Goal: Task Accomplishment & Management: Manage account settings

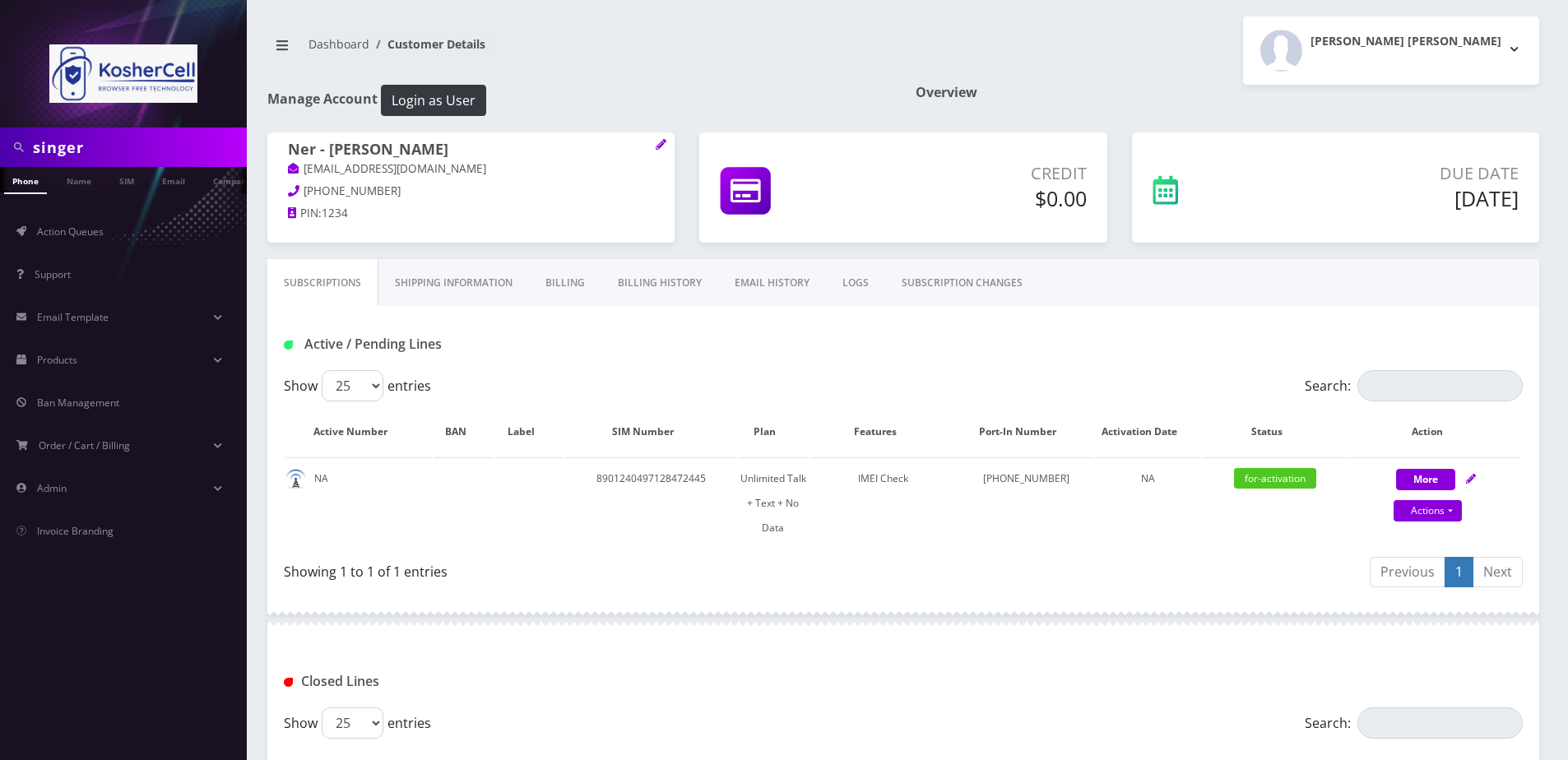
click at [115, 139] on input "singer" at bounding box center [138, 148] width 210 height 31
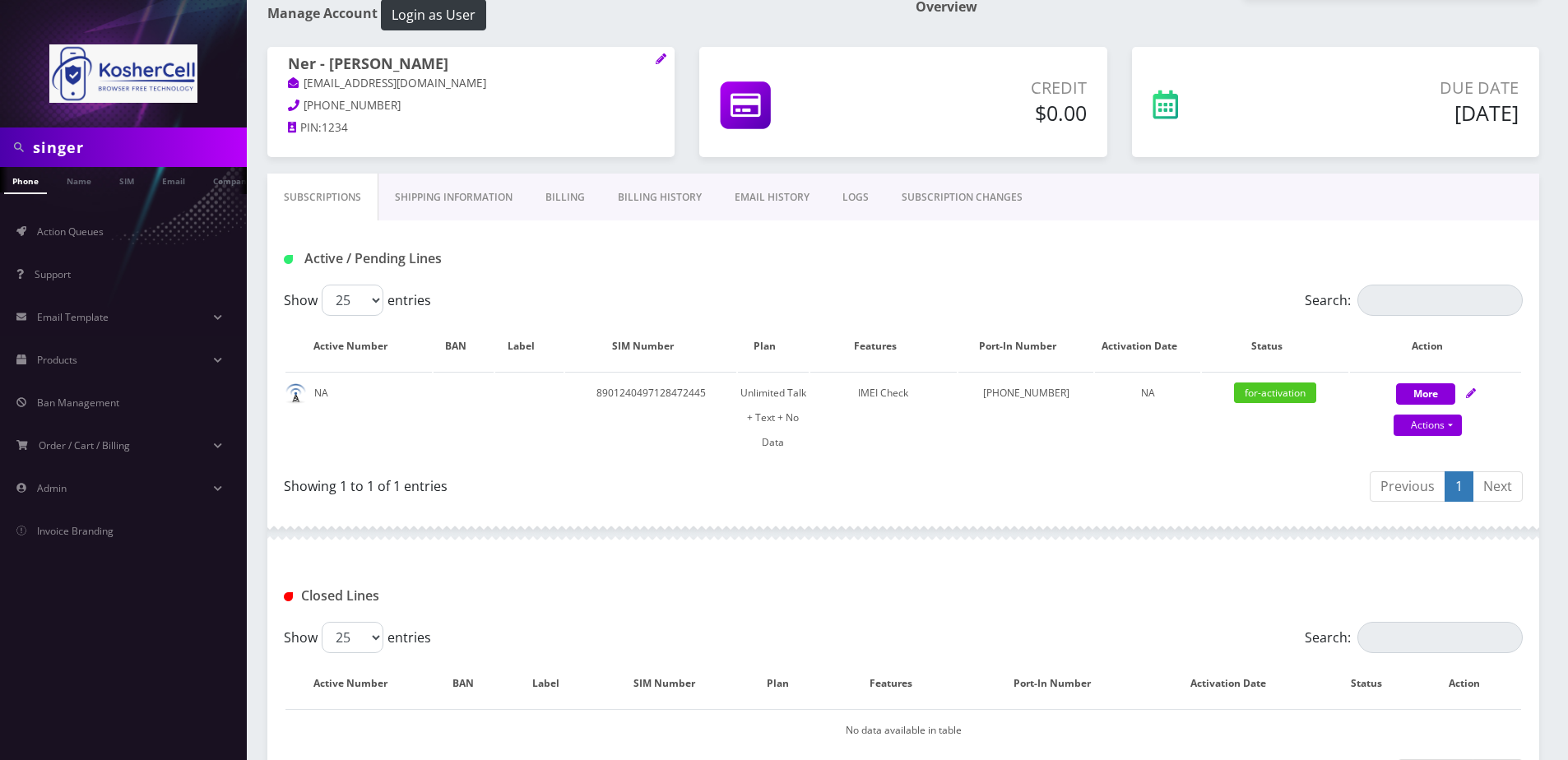
click at [84, 154] on input "singer" at bounding box center [138, 148] width 210 height 31
paste input "3134932044"
type input "3134932044"
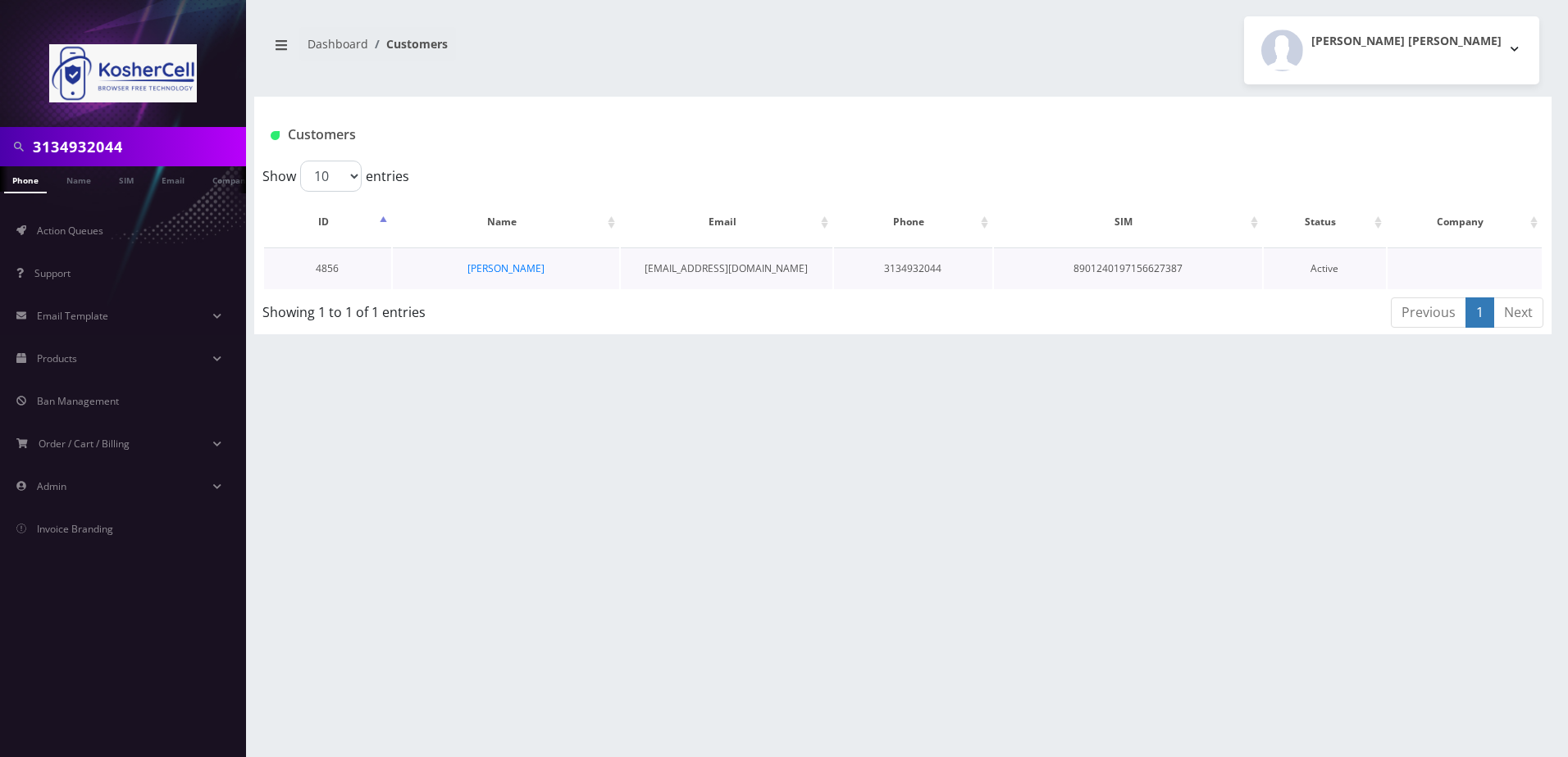
click at [488, 261] on td "[PERSON_NAME]" at bounding box center [506, 268] width 226 height 42
click at [496, 270] on link "[PERSON_NAME]" at bounding box center [506, 268] width 77 height 14
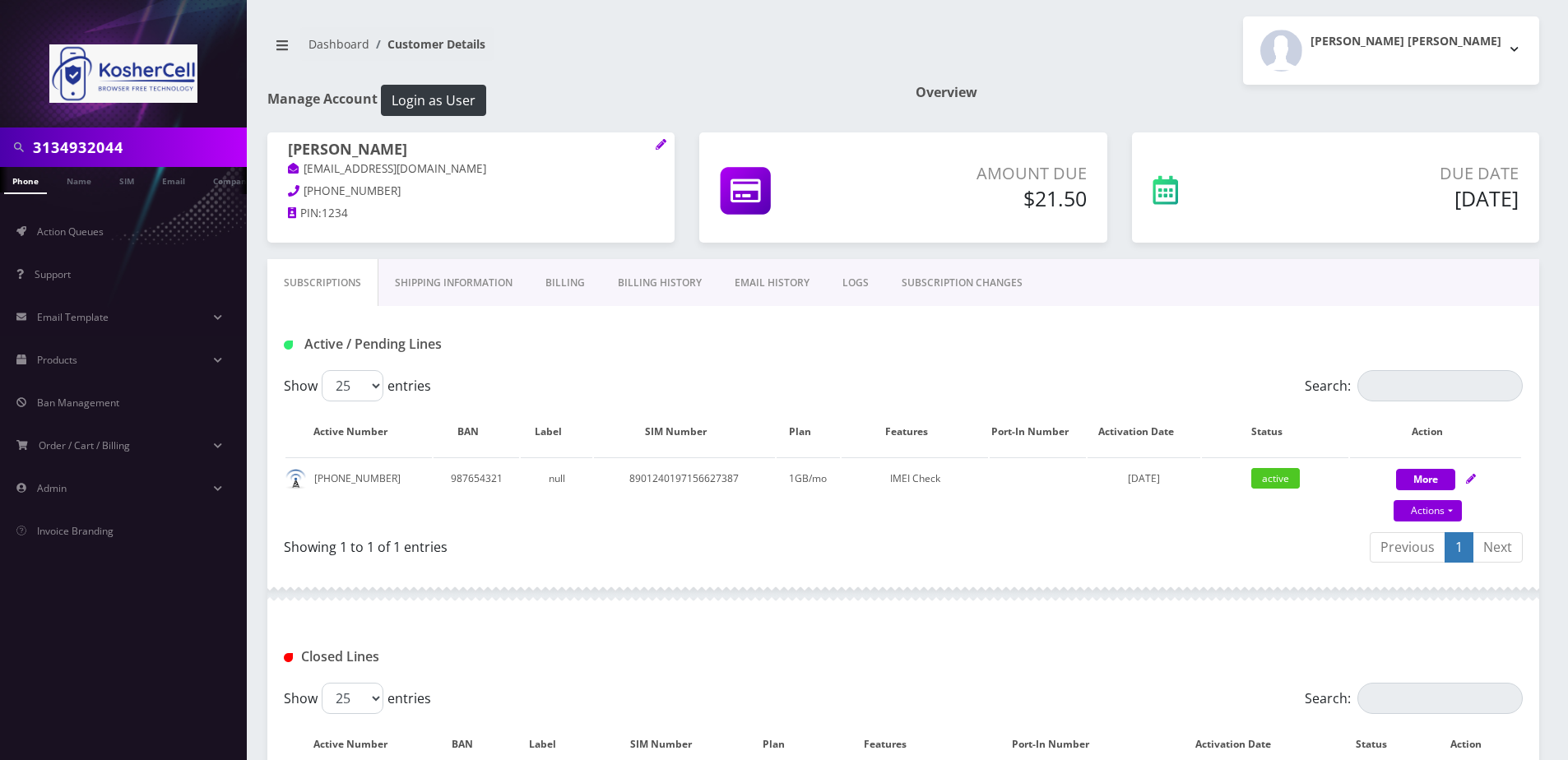
click at [563, 295] on link "Billing" at bounding box center [565, 282] width 73 height 48
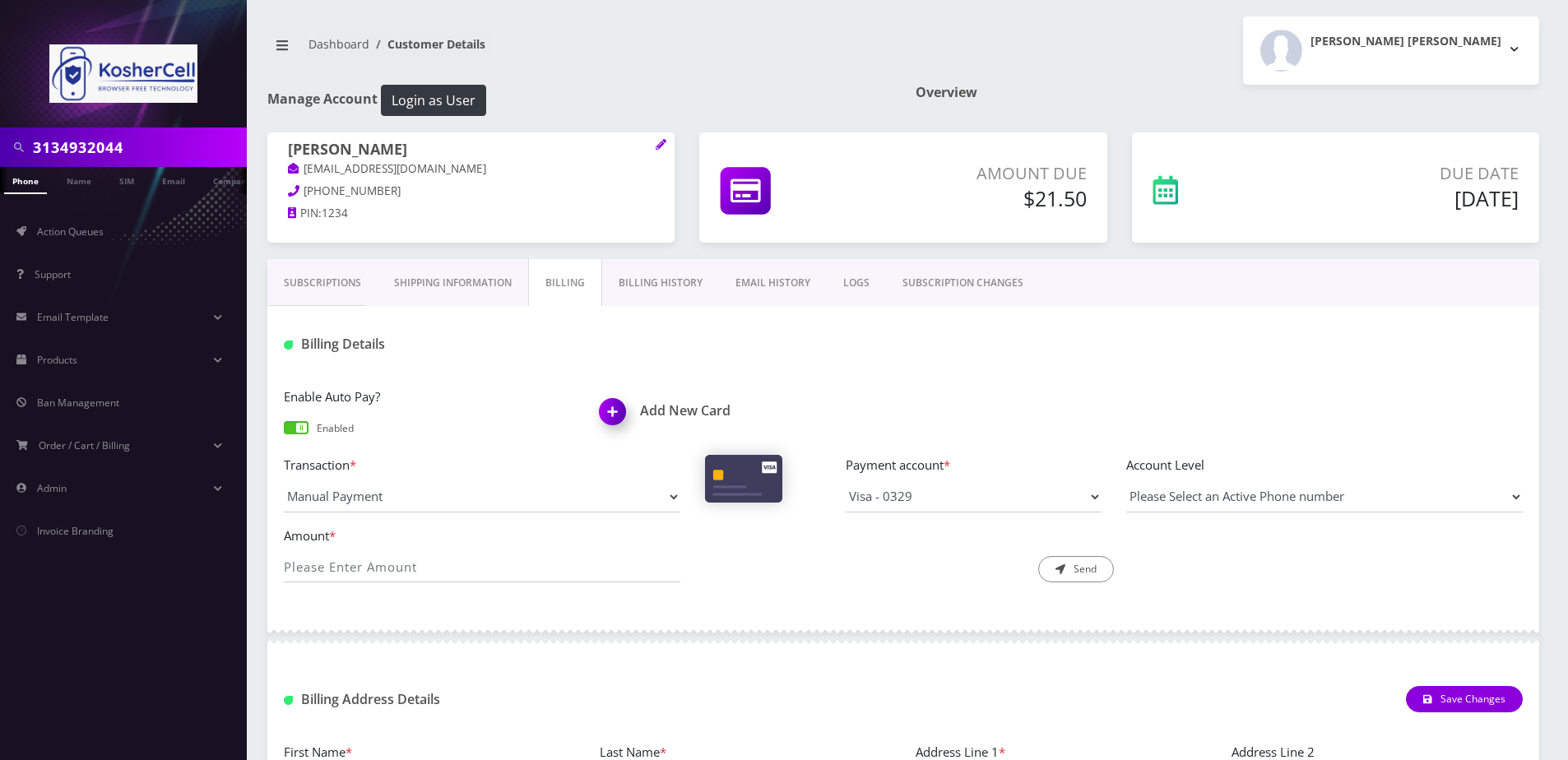
click at [675, 283] on link "Billing History" at bounding box center [661, 282] width 116 height 48
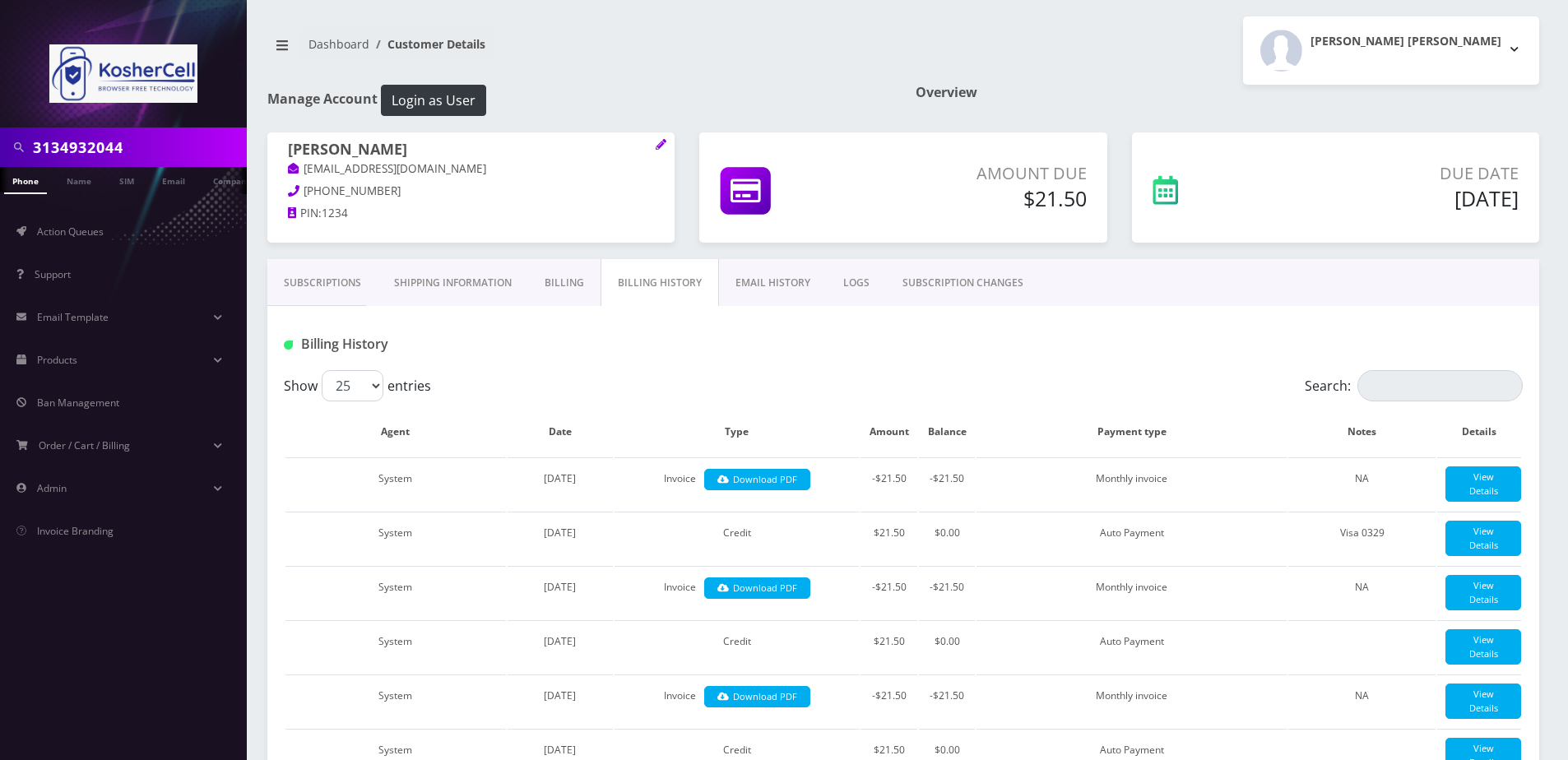
click at [581, 299] on link "Billing" at bounding box center [564, 282] width 73 height 48
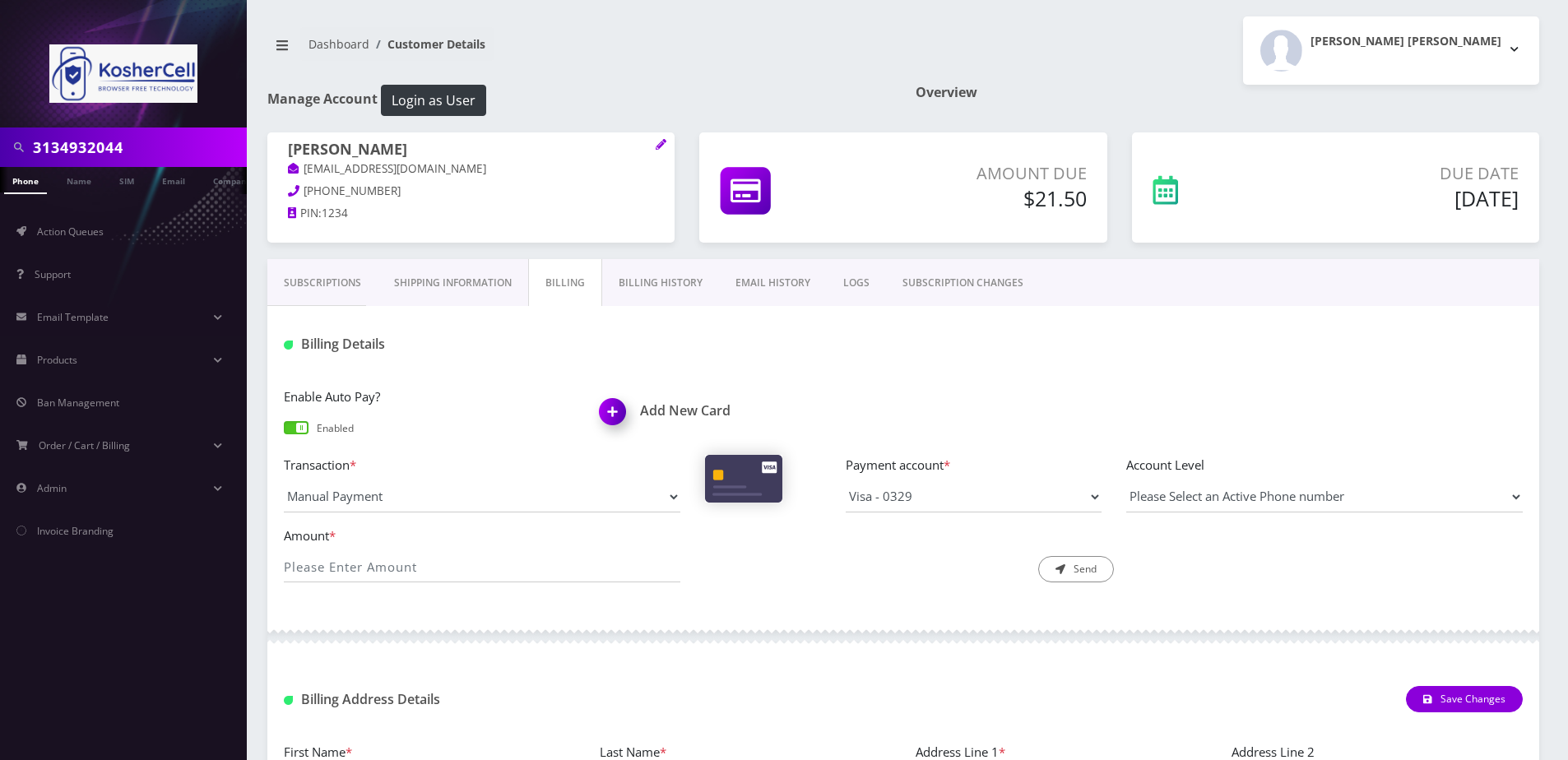
click at [656, 284] on link "Billing History" at bounding box center [661, 282] width 116 height 48
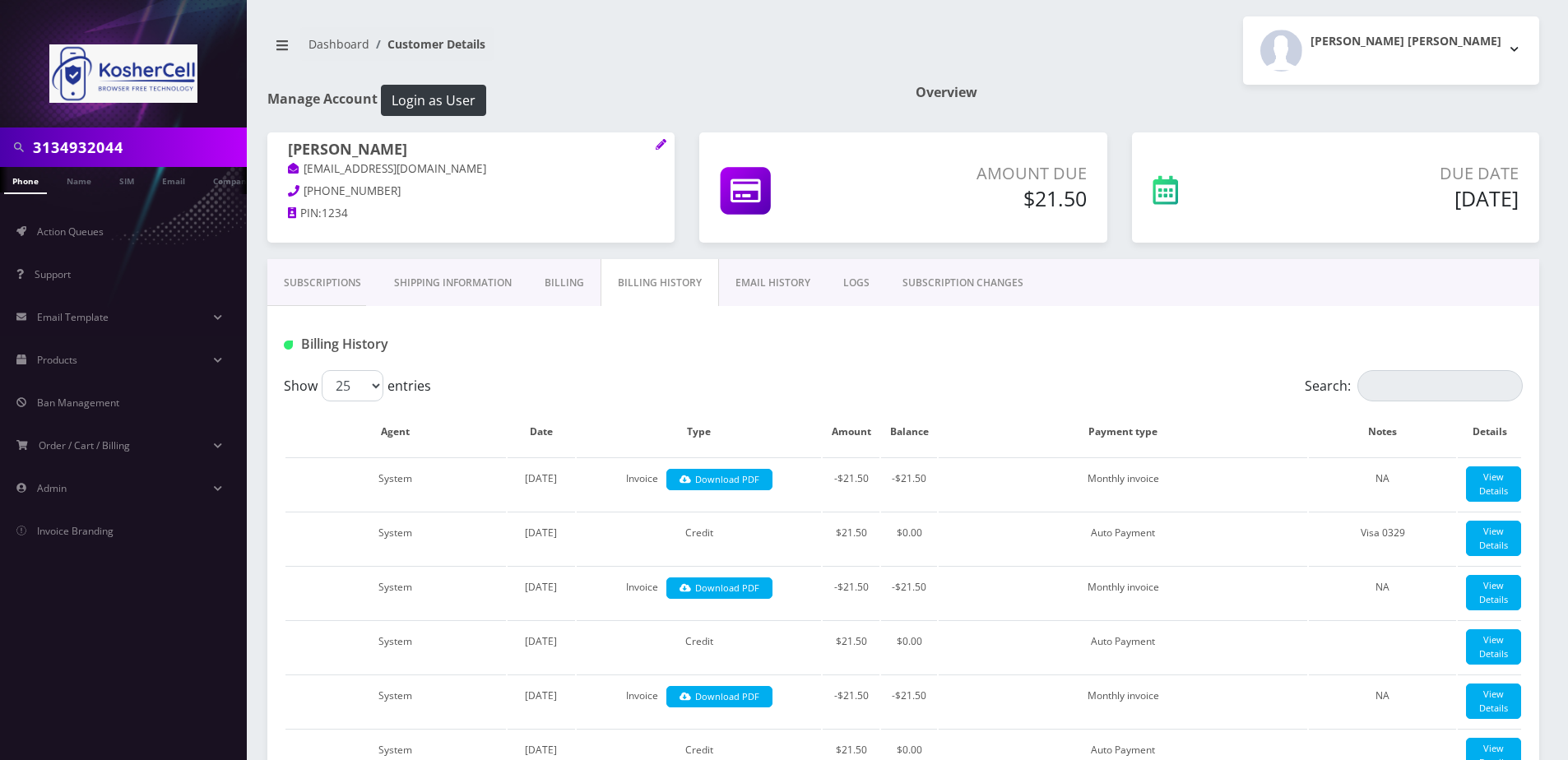
click at [569, 279] on link "Billing" at bounding box center [564, 282] width 73 height 48
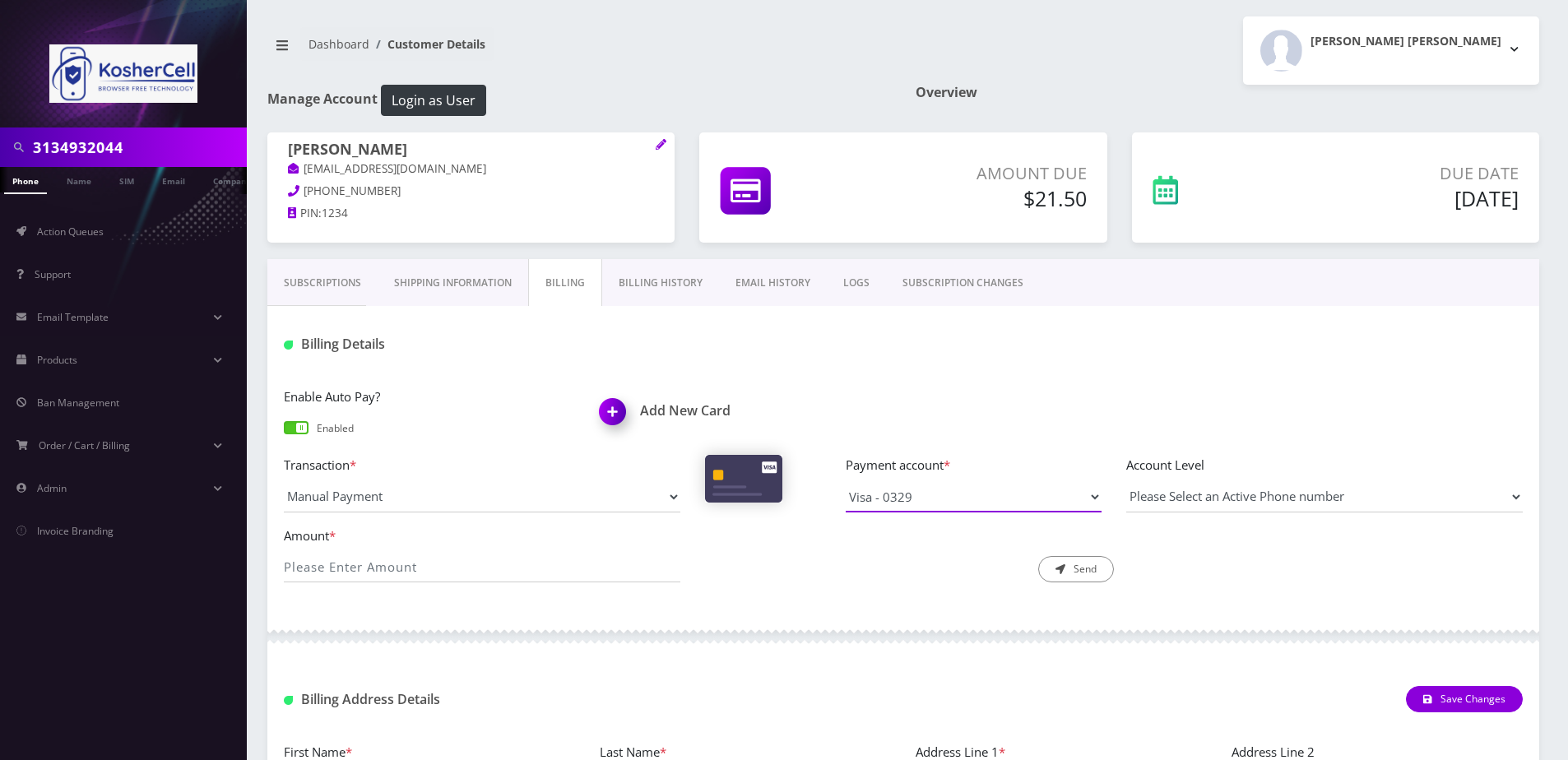
click at [915, 505] on select "Visa - 0329" at bounding box center [974, 497] width 256 height 31
click at [956, 316] on div "Billing Details" at bounding box center [903, 338] width 1272 height 64
click at [606, 285] on link "Billing History" at bounding box center [661, 282] width 116 height 48
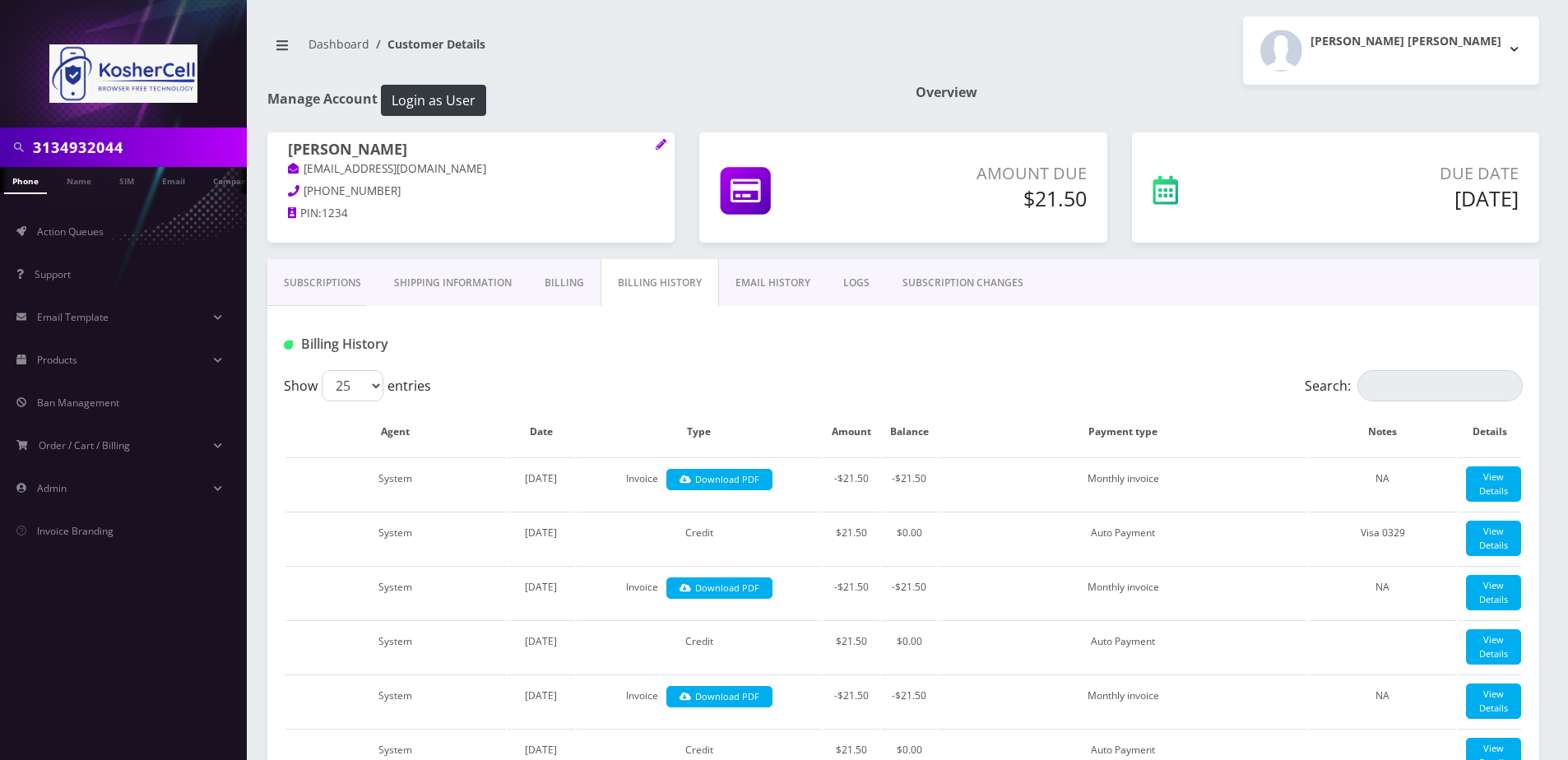
click at [540, 289] on link "Billing" at bounding box center [564, 282] width 73 height 48
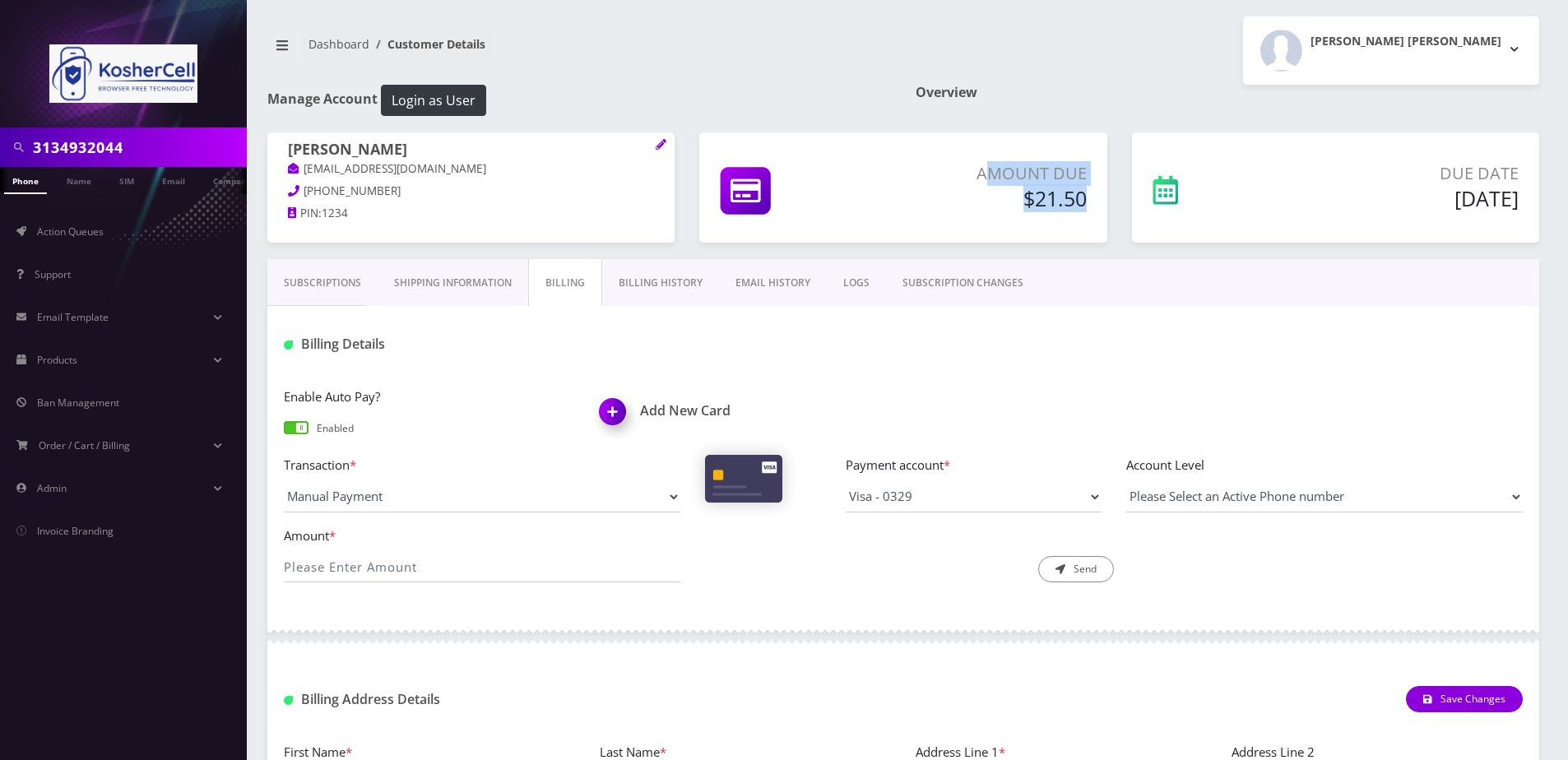
drag, startPoint x: 987, startPoint y: 171, endPoint x: 1090, endPoint y: 221, distance: 114.5
click at [1090, 221] on div "Amount Due $21.50" at bounding box center [903, 188] width 408 height 111
drag, startPoint x: 1090, startPoint y: 221, endPoint x: 948, endPoint y: 213, distance: 142.2
click at [948, 213] on div "Amount Due $21.50" at bounding box center [984, 189] width 228 height 56
drag, startPoint x: 973, startPoint y: 172, endPoint x: 1088, endPoint y: 221, distance: 125.0
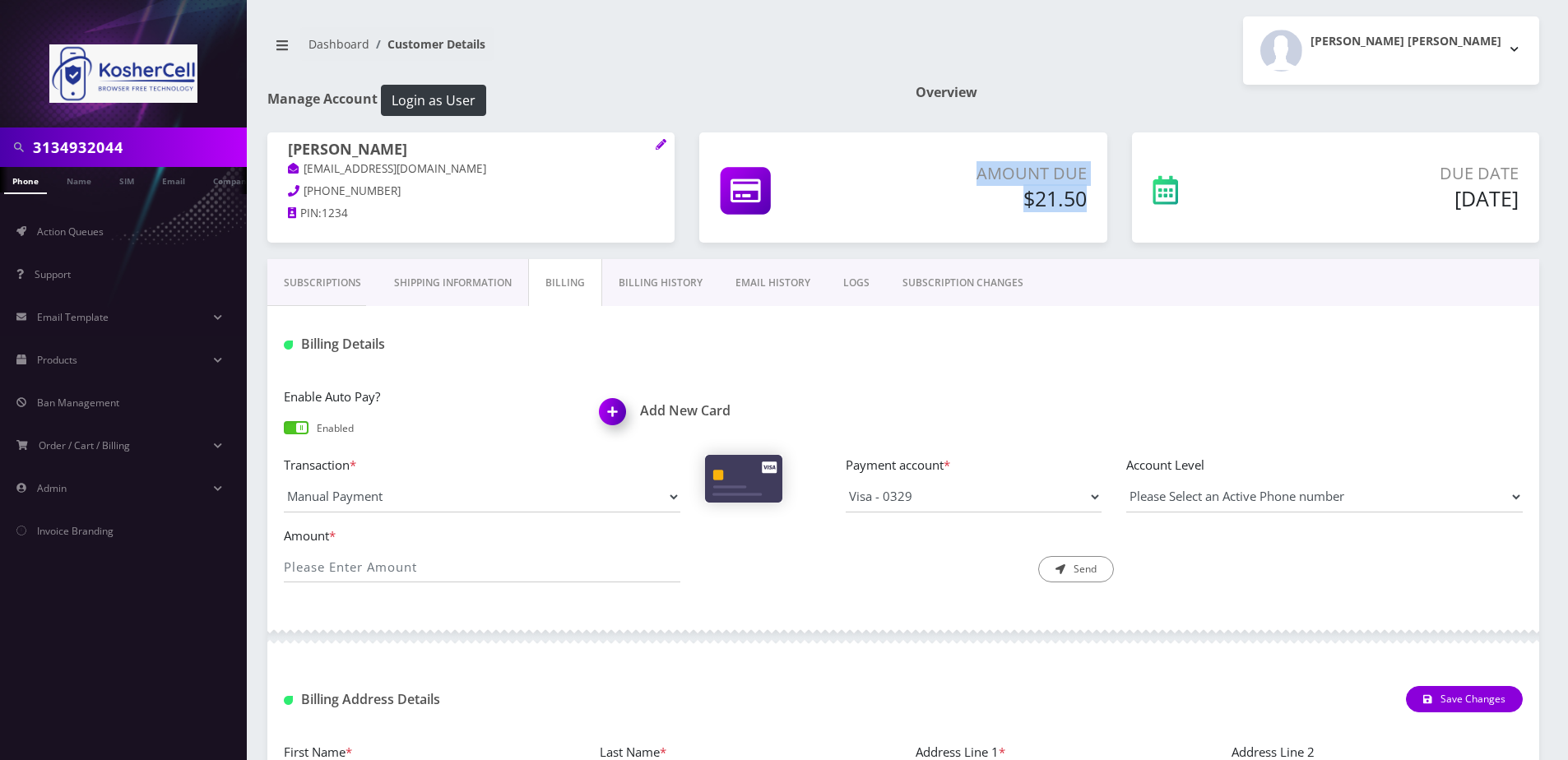
click at [1088, 221] on div "Amount Due $21.50" at bounding box center [903, 188] width 408 height 111
drag, startPoint x: 1088, startPoint y: 221, endPoint x: 944, endPoint y: 199, distance: 145.7
click at [944, 199] on h5 "$21.50" at bounding box center [984, 198] width 203 height 24
drag, startPoint x: 428, startPoint y: 584, endPoint x: 428, endPoint y: 571, distance: 13.0
click at [427, 584] on div "Amount * Description * Send" at bounding box center [903, 561] width 1263 height 71
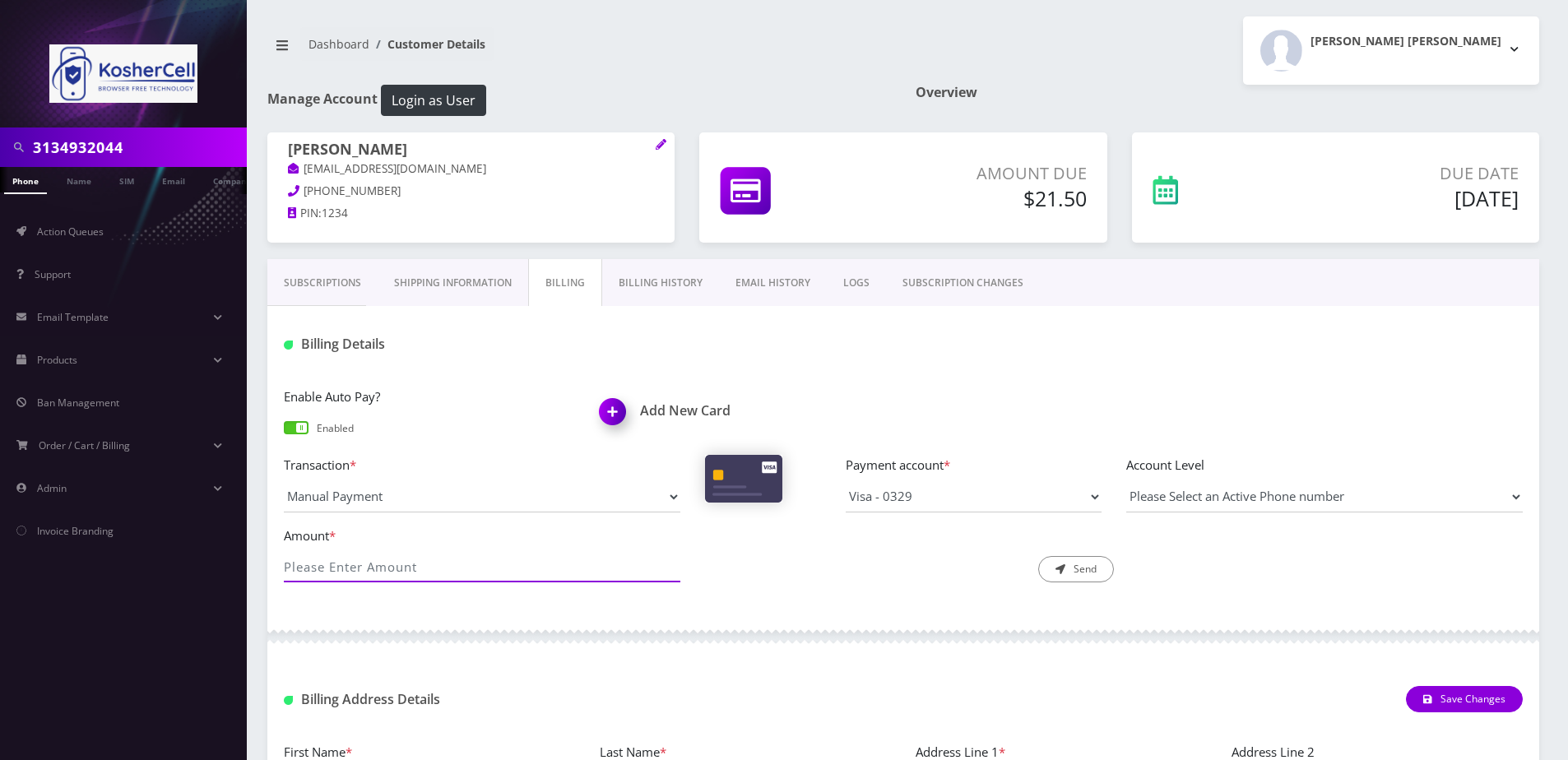
click at [429, 571] on input "Amount *" at bounding box center [482, 567] width 397 height 31
type input "-21.50"
click at [1084, 557] on button "Send" at bounding box center [1076, 569] width 76 height 26
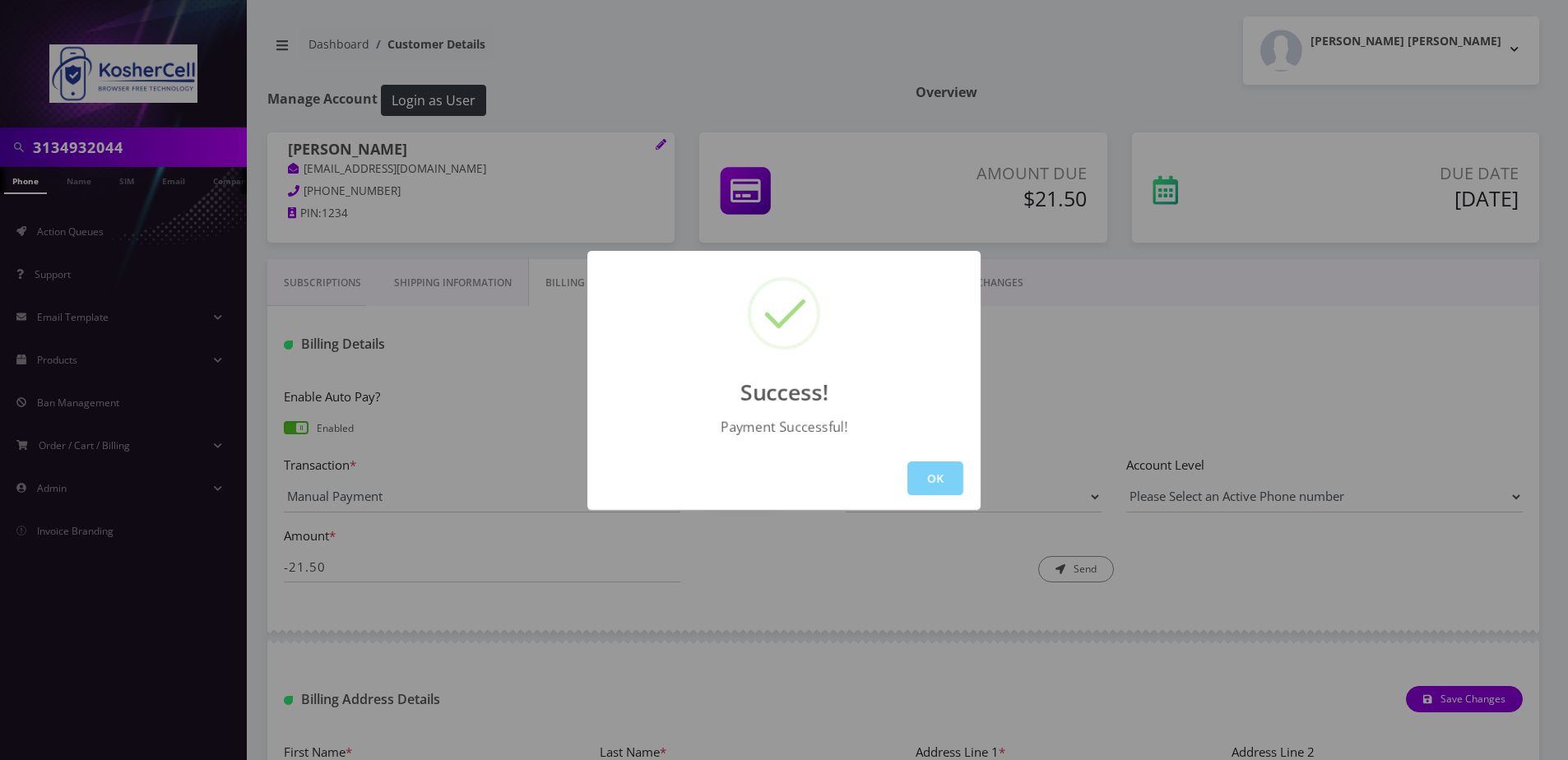
click at [900, 468] on div "OK" at bounding box center [783, 478] width 393 height 63
click at [935, 490] on button "OK" at bounding box center [935, 479] width 56 height 34
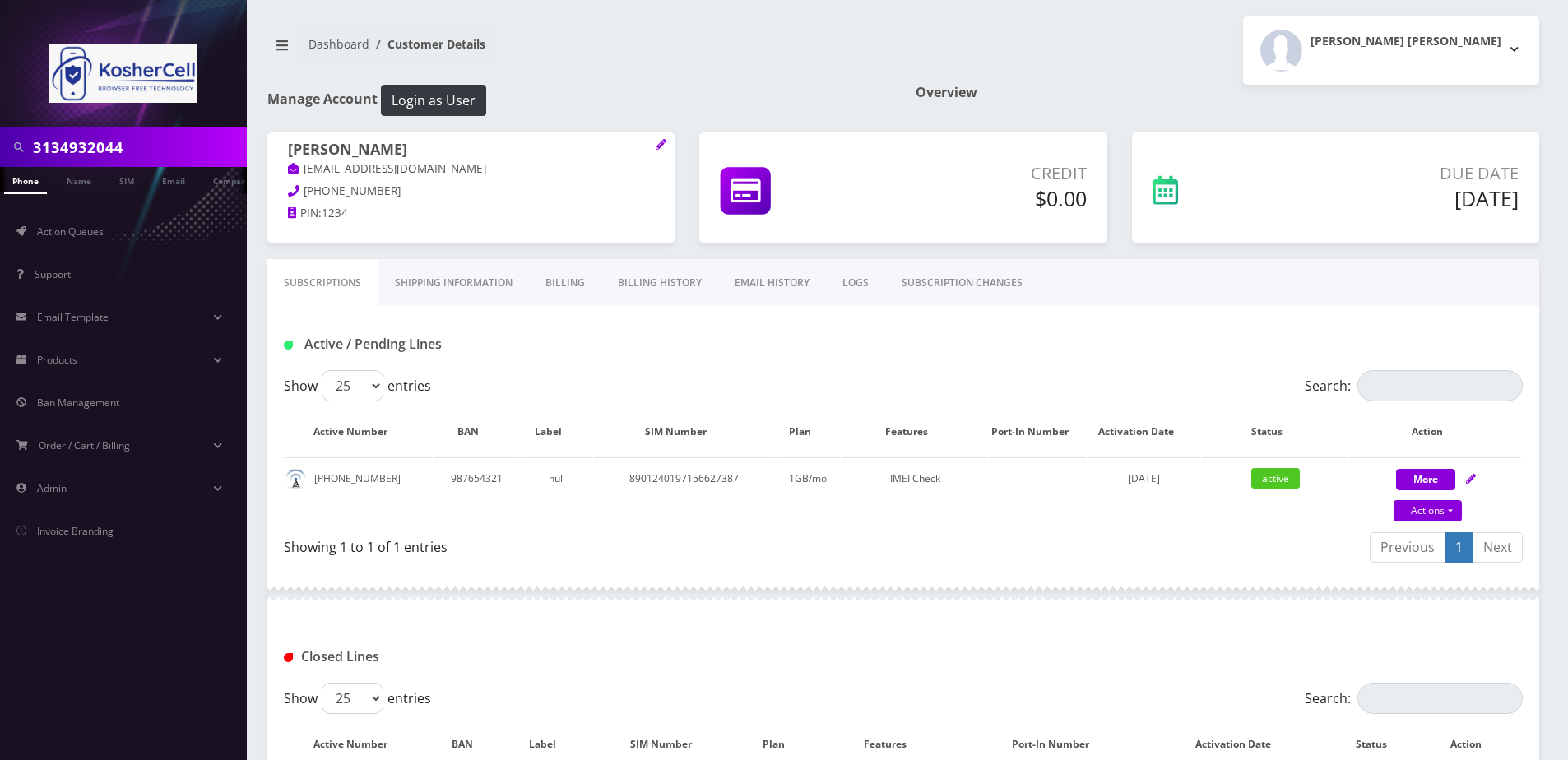
click at [549, 271] on link "Billing" at bounding box center [565, 282] width 73 height 48
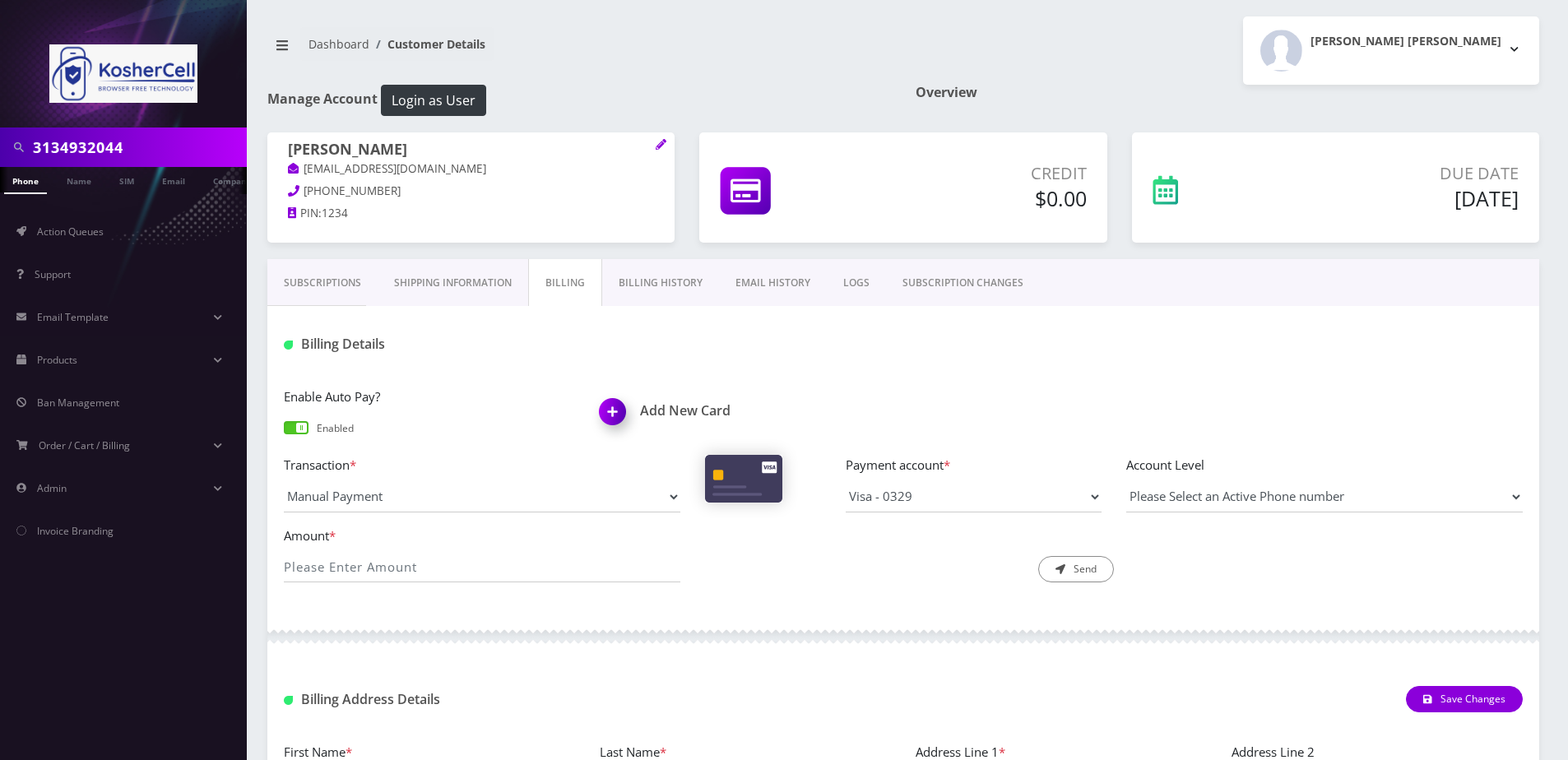
click at [634, 284] on link "Billing History" at bounding box center [661, 282] width 116 height 48
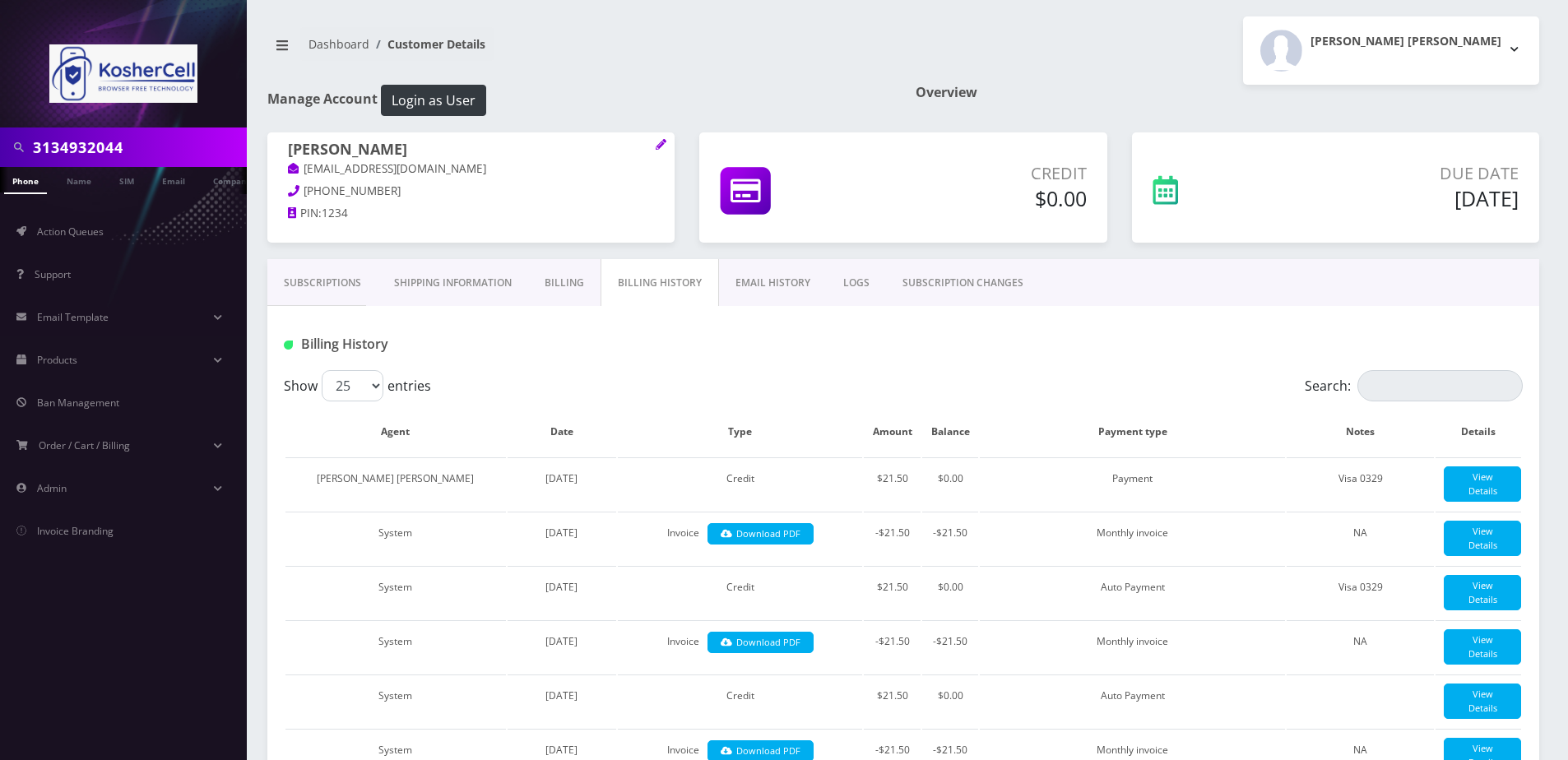
click at [339, 299] on link "Subscriptions" at bounding box center [323, 282] width 111 height 48
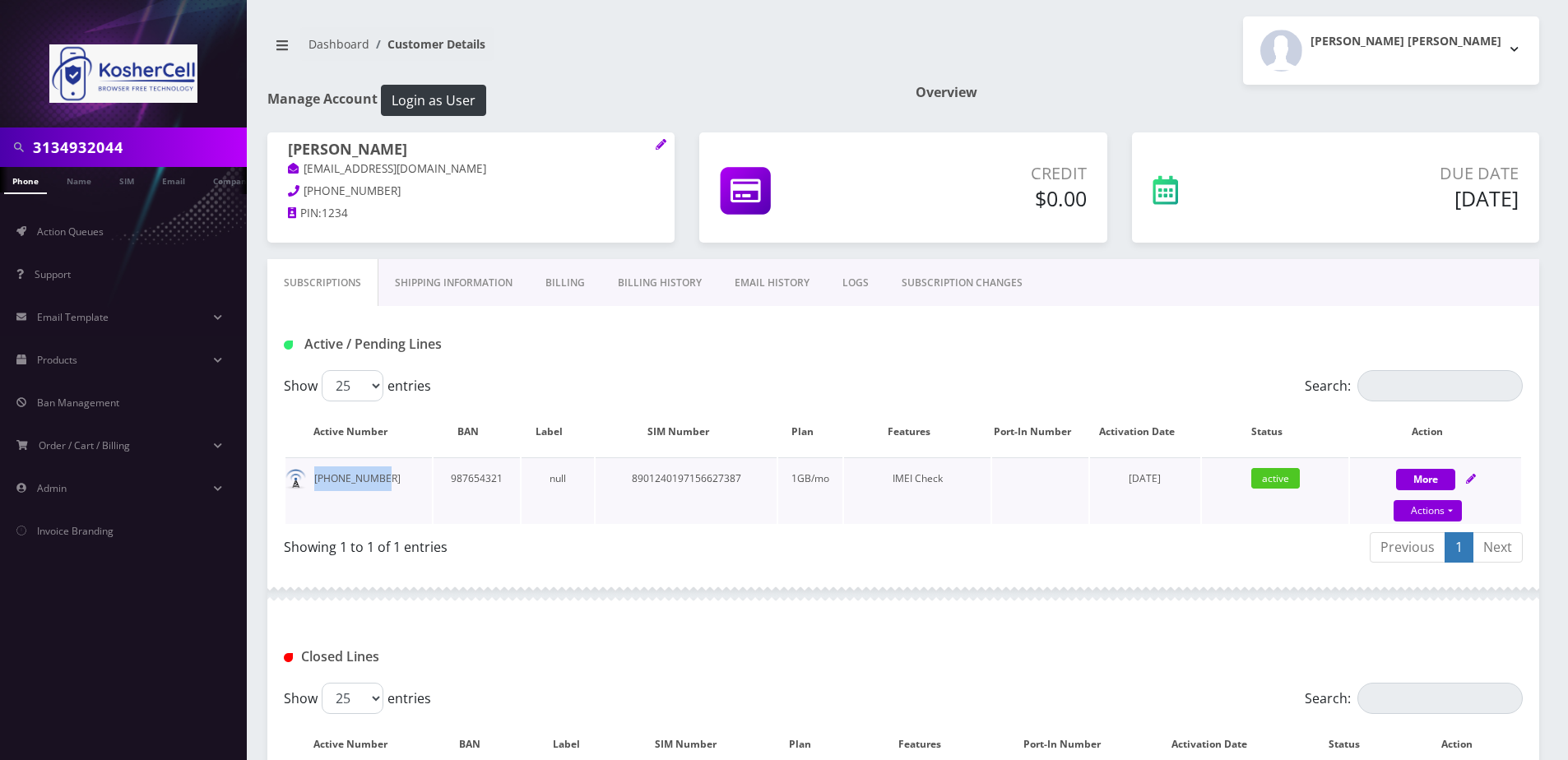
drag, startPoint x: 386, startPoint y: 478, endPoint x: 310, endPoint y: 482, distance: 76.1
click at [310, 482] on td "[PHONE_NUMBER]" at bounding box center [358, 490] width 147 height 67
copy td "[PHONE_NUMBER]"
